Goal: Information Seeking & Learning: Learn about a topic

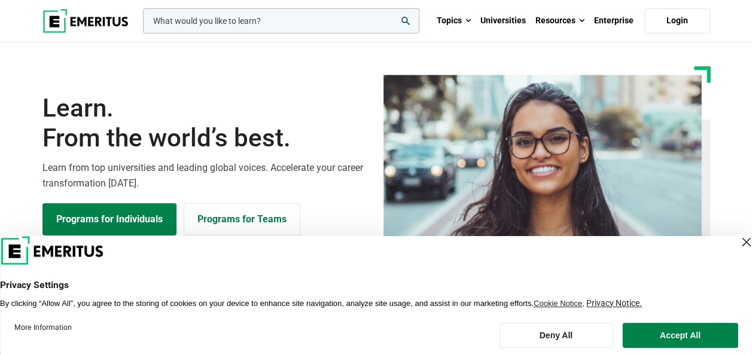
click at [737, 241] on div "Close Layer" at bounding box center [745, 242] width 17 height 17
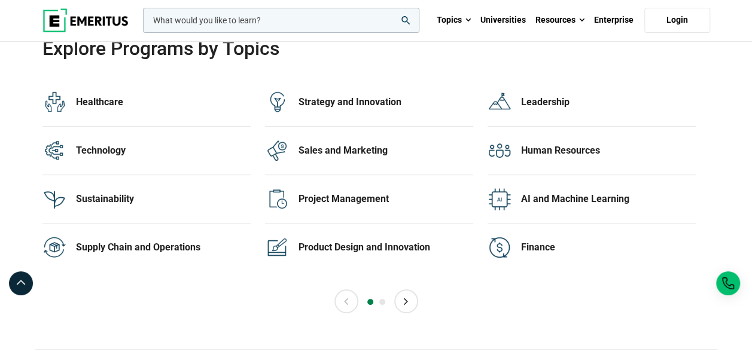
scroll to position [2409, 0]
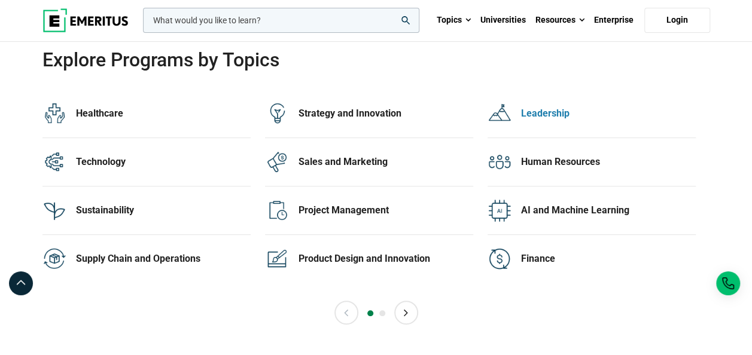
click at [544, 108] on div "Leadership" at bounding box center [608, 113] width 175 height 13
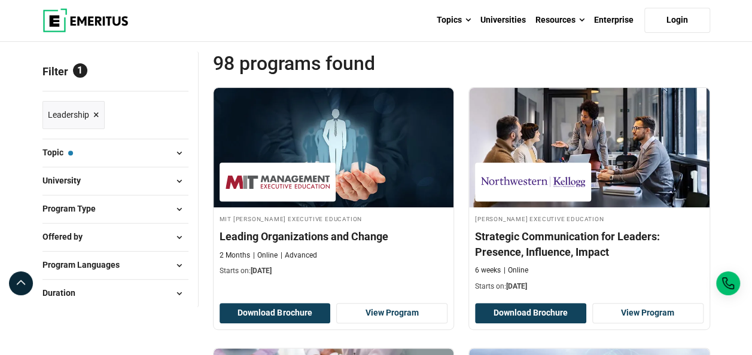
scroll to position [179, 0]
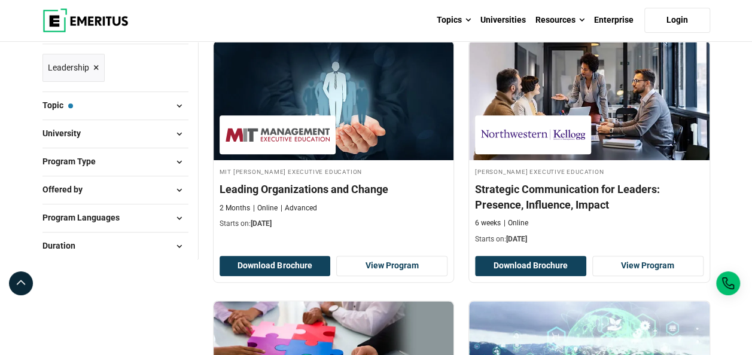
click at [178, 190] on span at bounding box center [179, 190] width 18 height 18
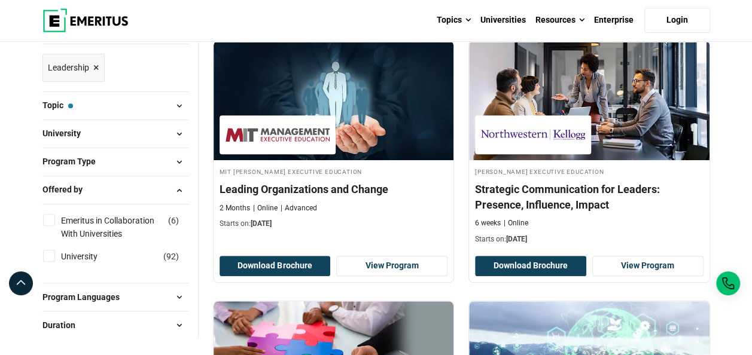
click at [175, 159] on span at bounding box center [179, 162] width 18 height 18
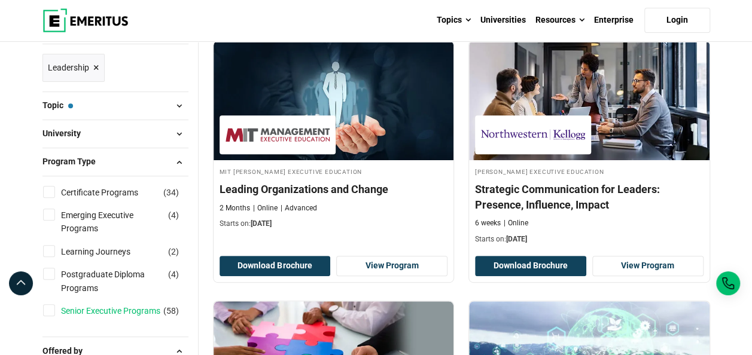
click at [102, 312] on link "Senior Executive Programs" at bounding box center [122, 310] width 123 height 13
checkbox input "true"
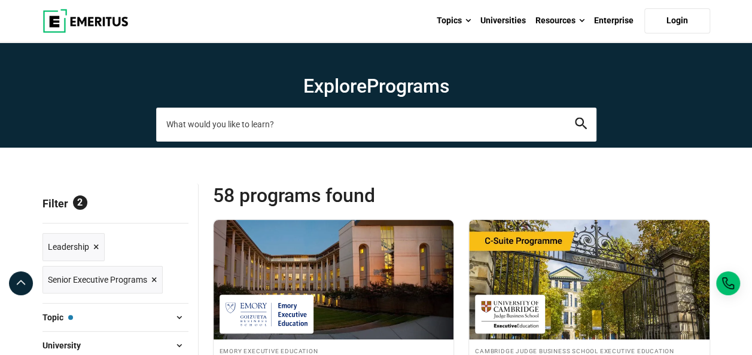
click at [379, 122] on input "search-page" at bounding box center [376, 124] width 440 height 33
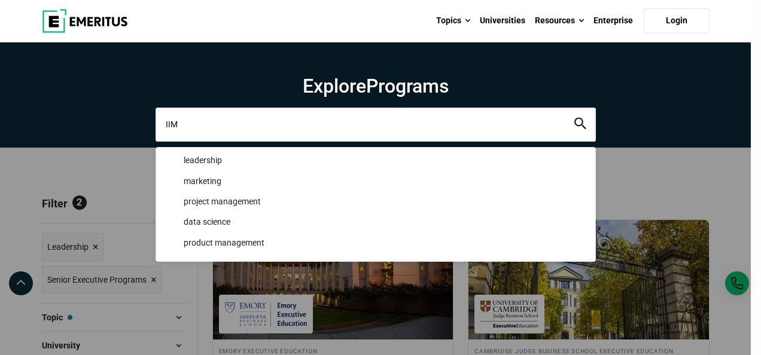
type input "IIM"
click at [574, 118] on button "search" at bounding box center [580, 125] width 12 height 14
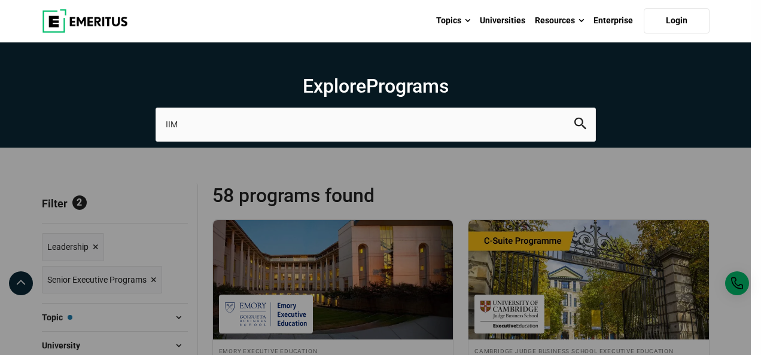
drag, startPoint x: 724, startPoint y: 179, endPoint x: 739, endPoint y: 160, distance: 24.3
click at [596, 141] on div "IIM leadership marketing project management data science product management" at bounding box center [376, 124] width 440 height 33
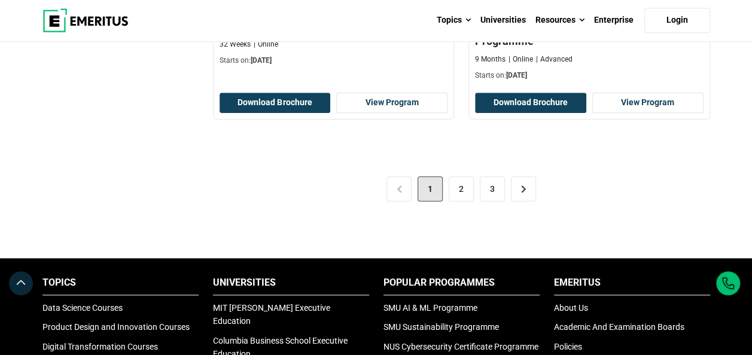
scroll to position [2630, 0]
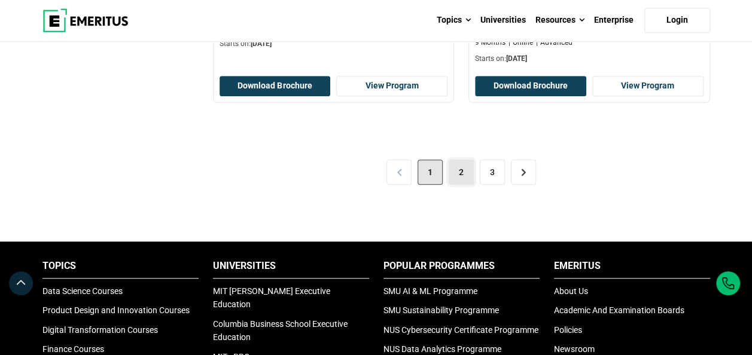
click at [461, 178] on link "2" at bounding box center [461, 172] width 25 height 25
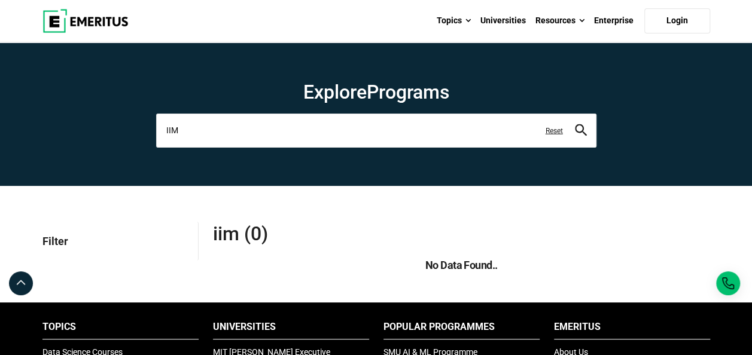
click at [251, 127] on input "IIM" at bounding box center [376, 130] width 440 height 33
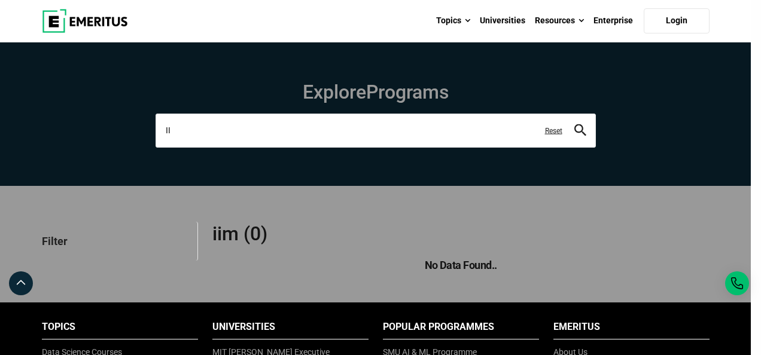
type input "I"
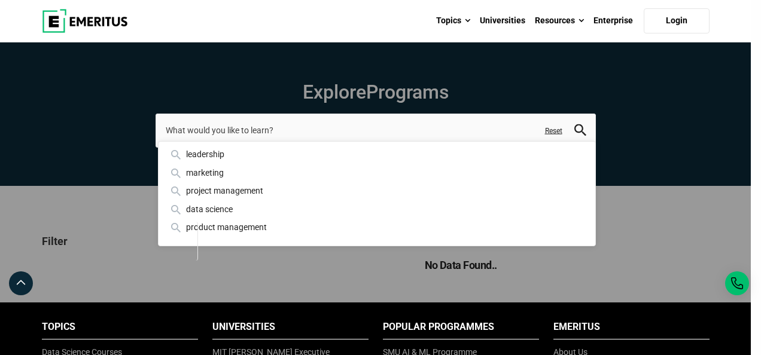
click at [596, 114] on div "leadership marketing project management data science product management Reset" at bounding box center [376, 130] width 440 height 33
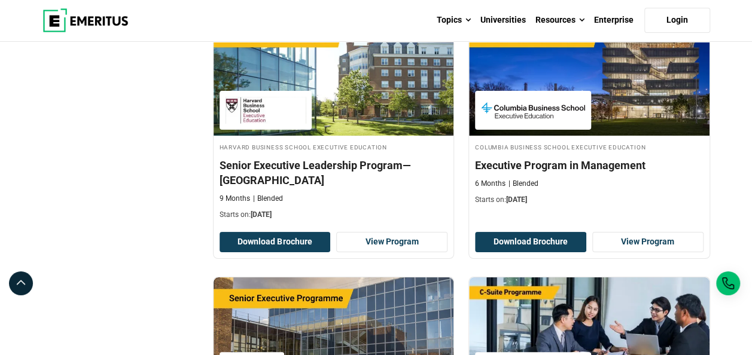
scroll to position [2323, 0]
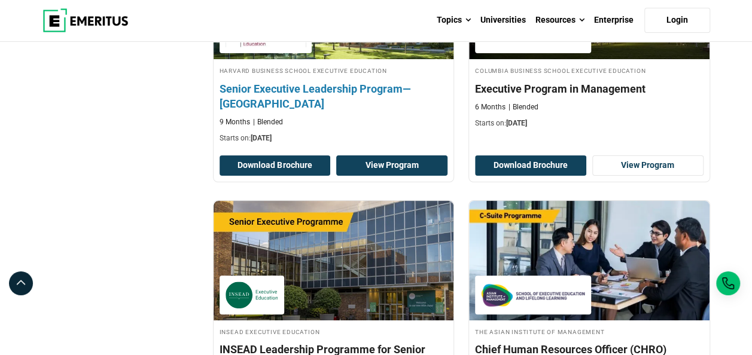
click at [394, 156] on link "View Program" at bounding box center [391, 166] width 111 height 20
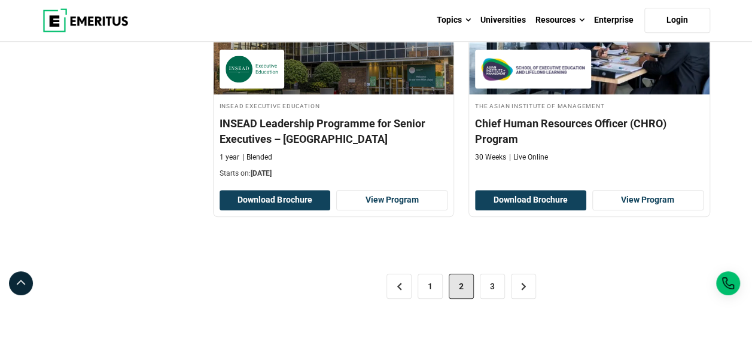
scroll to position [2562, 0]
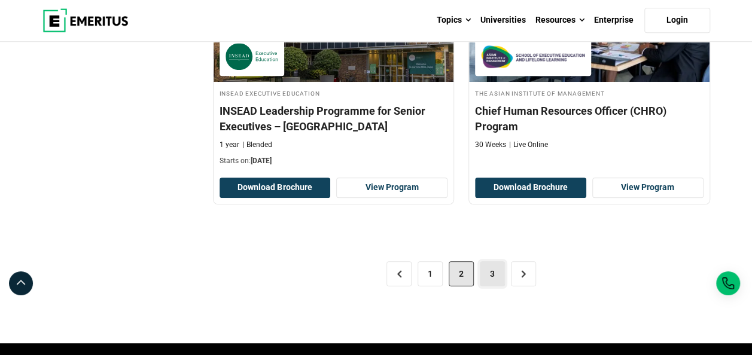
click at [496, 261] on link "3" at bounding box center [492, 273] width 25 height 25
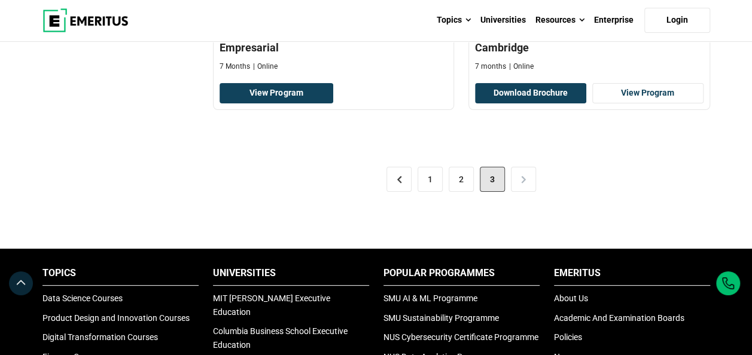
scroll to position [2256, 0]
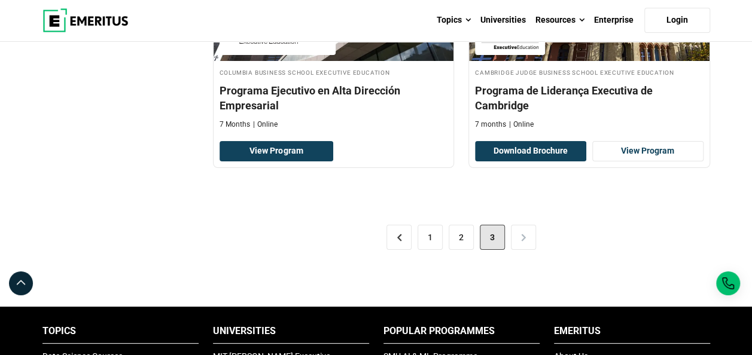
click at [525, 231] on div "< 1 2 3 >" at bounding box center [461, 237] width 497 height 67
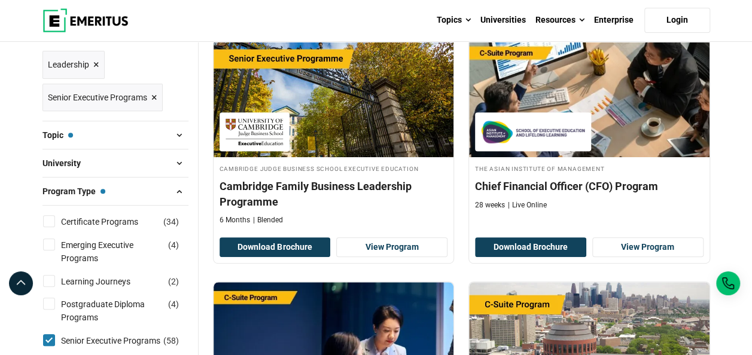
scroll to position [194, 0]
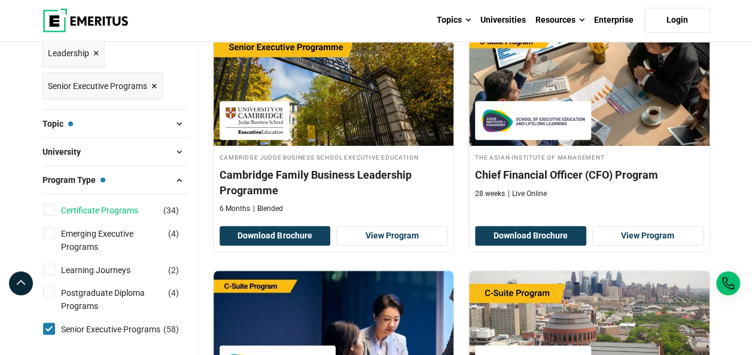
click at [110, 209] on link "Certificate Programs" at bounding box center [111, 210] width 101 height 13
checkbox input "true"
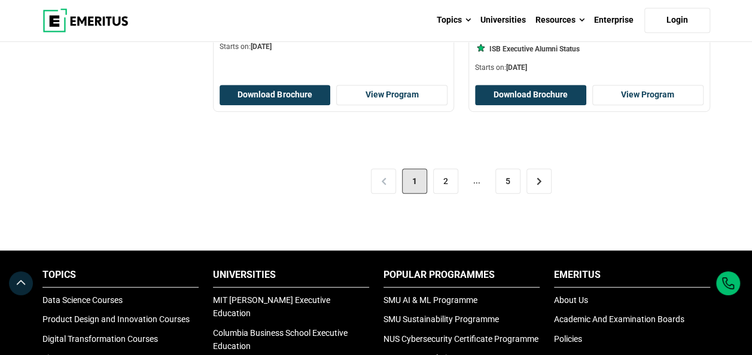
scroll to position [2601, 0]
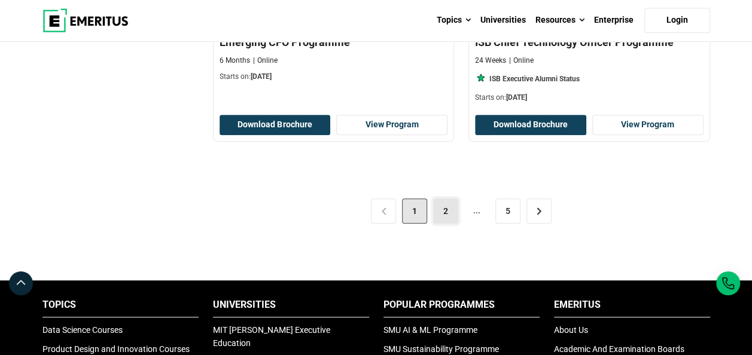
click at [449, 204] on link "2" at bounding box center [445, 211] width 25 height 25
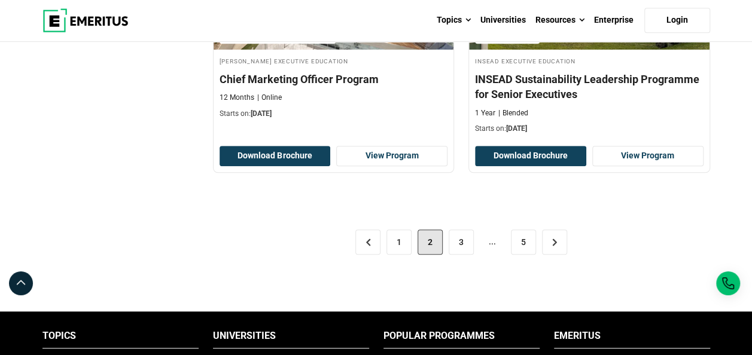
scroll to position [2622, 0]
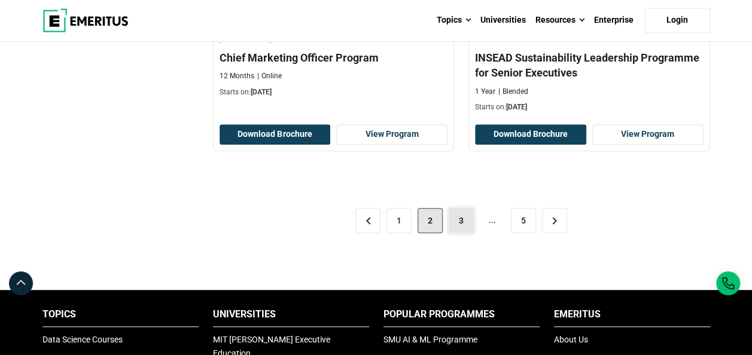
click at [464, 208] on link "3" at bounding box center [461, 220] width 25 height 25
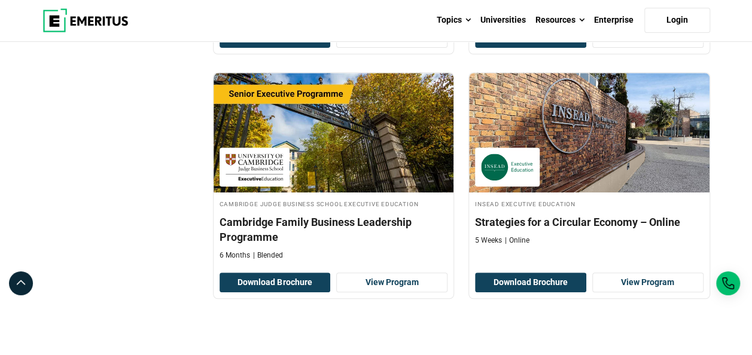
scroll to position [2462, 0]
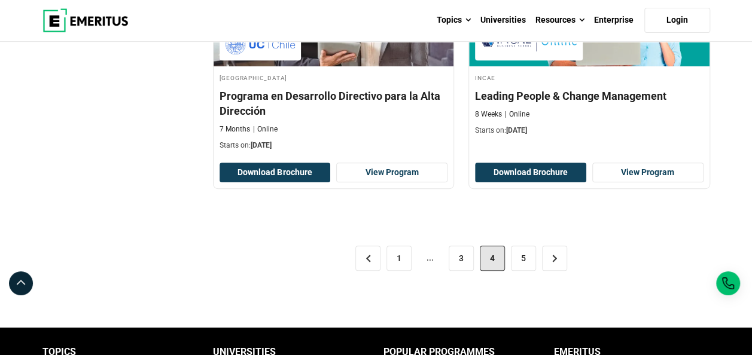
scroll to position [2473, 0]
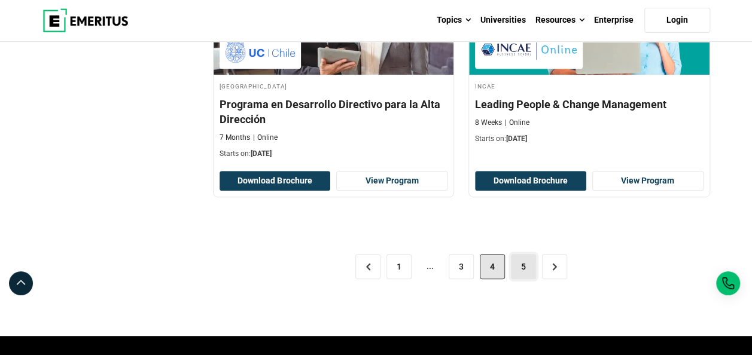
click at [527, 254] on link "5" at bounding box center [523, 266] width 25 height 25
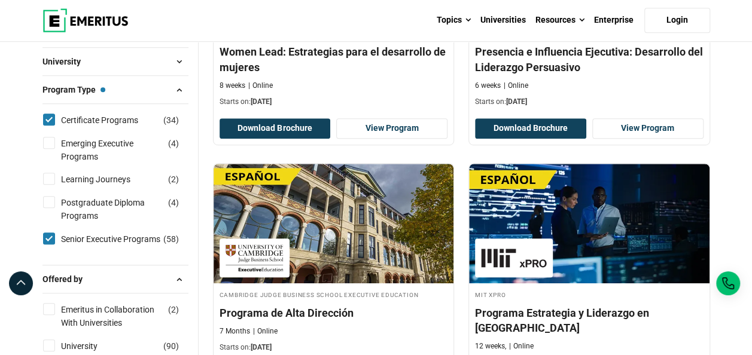
scroll to position [321, 0]
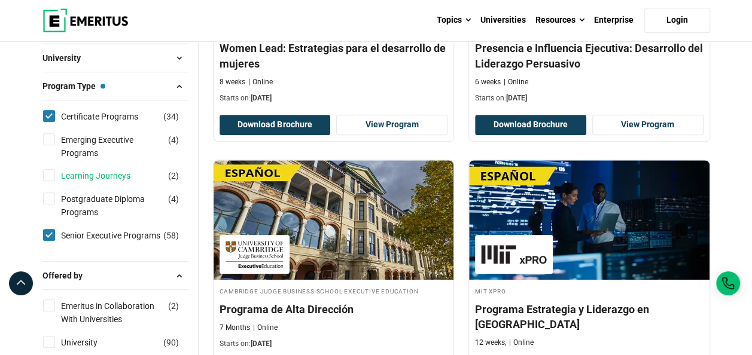
click at [95, 172] on link "Learning Journeys" at bounding box center [107, 175] width 93 height 13
checkbox input "true"
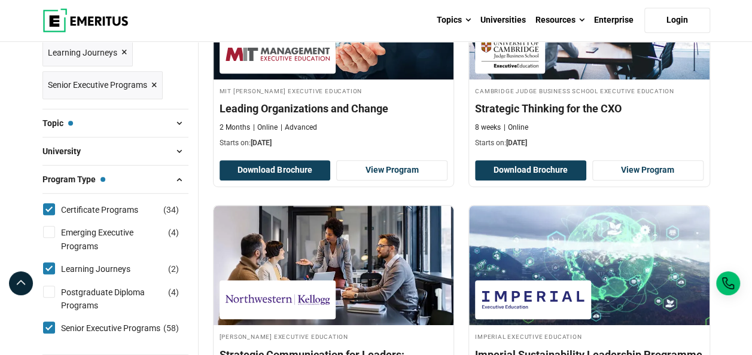
scroll to position [264, 0]
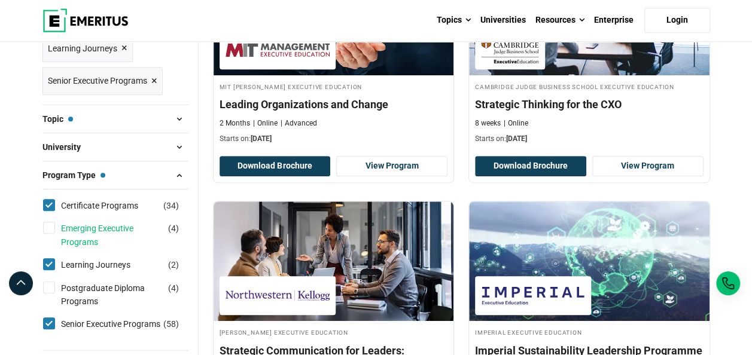
click at [107, 228] on link "Emerging Executive Programs" at bounding box center [124, 235] width 126 height 27
checkbox input "true"
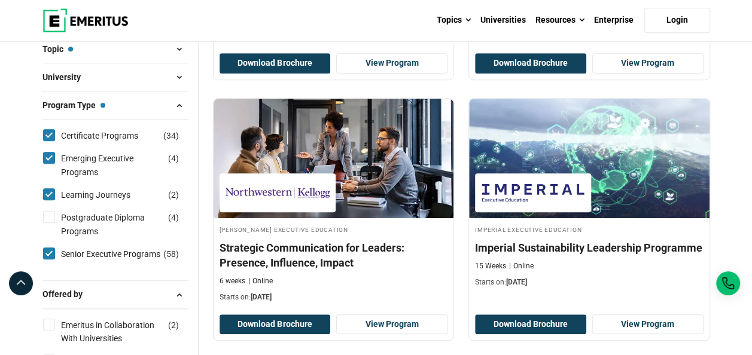
scroll to position [359, 0]
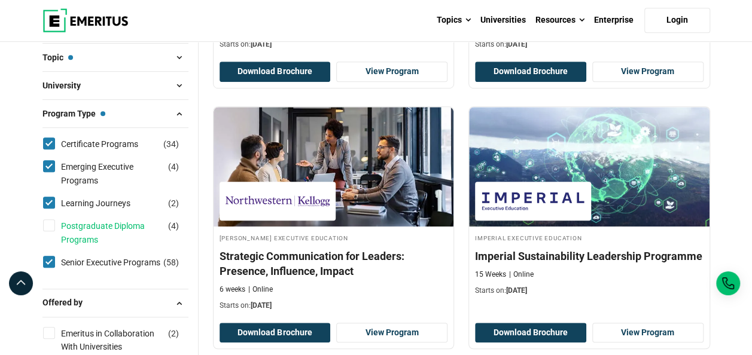
click at [115, 221] on link "Postgraduate Diploma Programs" at bounding box center [124, 233] width 126 height 27
checkbox input "true"
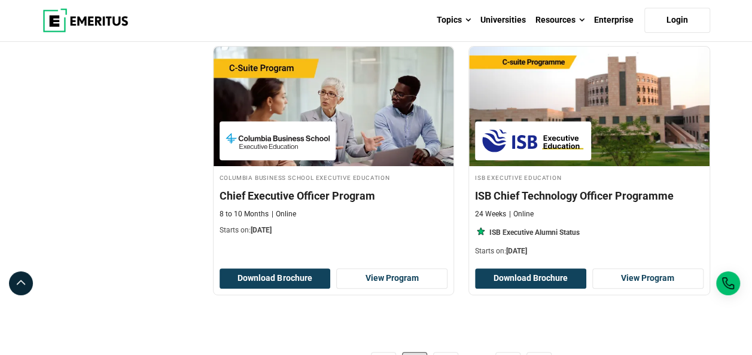
scroll to position [2451, 0]
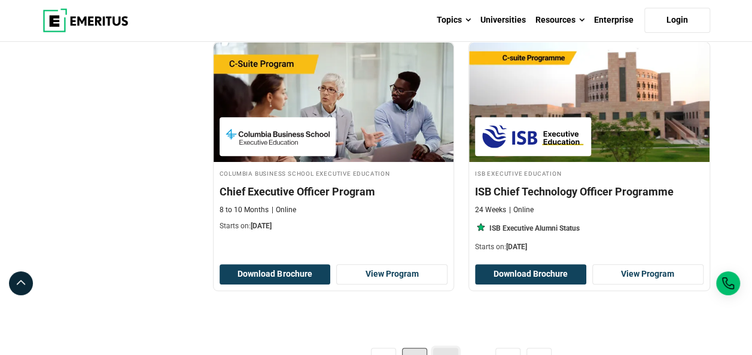
click at [449, 348] on link "2" at bounding box center [445, 360] width 25 height 25
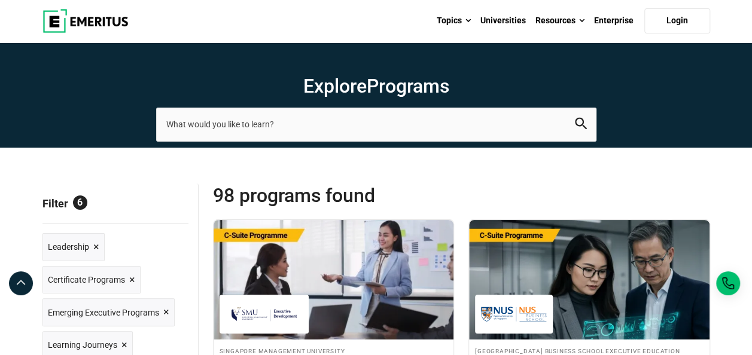
click at [168, 202] on span "Reset all" at bounding box center [169, 205] width 37 height 16
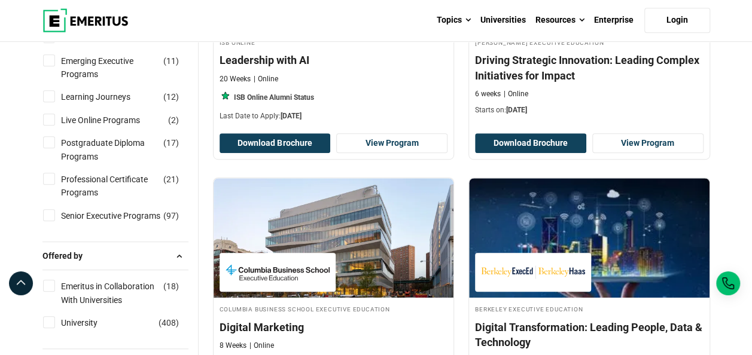
scroll to position [390, 0]
